Goal: Ask a question

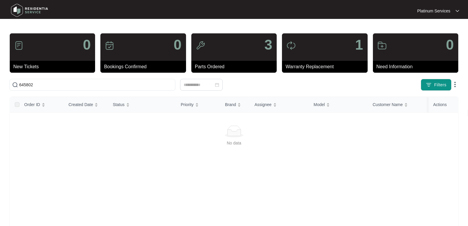
click at [19, 9] on img at bounding box center [29, 10] width 41 height 18
click at [19, 11] on img at bounding box center [29, 10] width 41 height 18
click at [38, 9] on img at bounding box center [29, 10] width 41 height 18
click at [27, 12] on img at bounding box center [29, 10] width 41 height 18
click at [25, 12] on img at bounding box center [29, 10] width 41 height 18
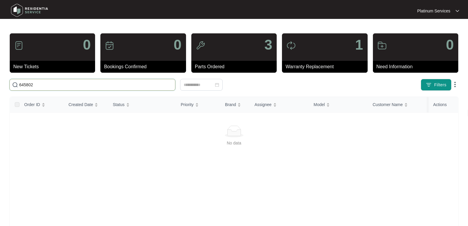
click at [40, 87] on input "645802" at bounding box center [96, 85] width 154 height 6
click at [27, 85] on input "645802" at bounding box center [96, 85] width 154 height 6
paste input "35273"
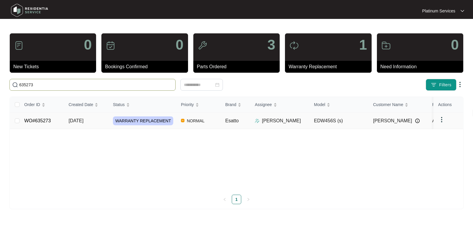
type input "635273"
click at [39, 121] on link "WO#635273" at bounding box center [37, 120] width 27 height 5
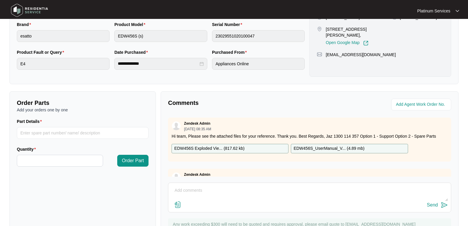
scroll to position [166, 0]
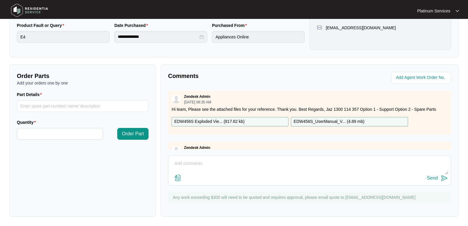
click at [201, 160] on textarea at bounding box center [309, 166] width 277 height 15
type textarea "Hi Team, Just wondering of the eta for the replacement? Thank you."
click at [448, 177] on img at bounding box center [444, 178] width 7 height 7
